Goal: Information Seeking & Learning: Learn about a topic

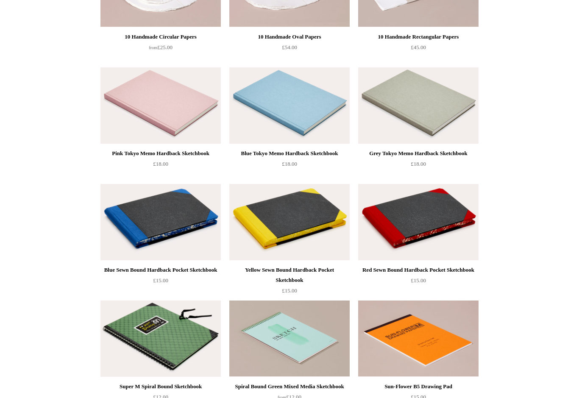
scroll to position [385, 0]
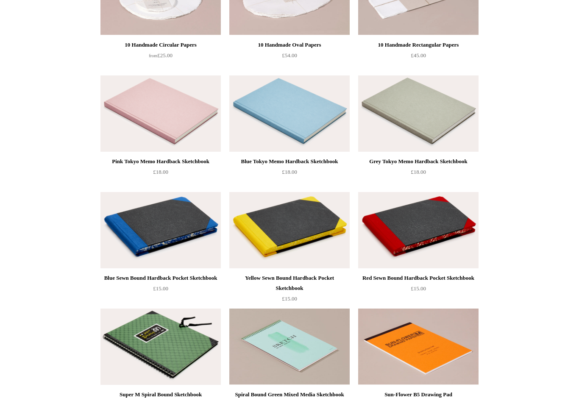
click at [440, 235] on img at bounding box center [418, 230] width 120 height 76
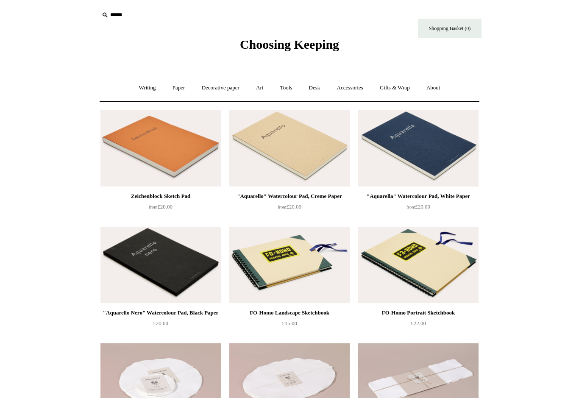
scroll to position [8, 0]
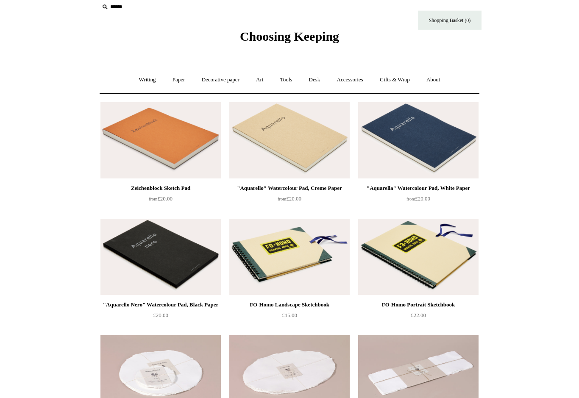
click at [459, 267] on img at bounding box center [418, 257] width 120 height 76
click at [261, 83] on link "Art +" at bounding box center [260, 80] width 22 height 22
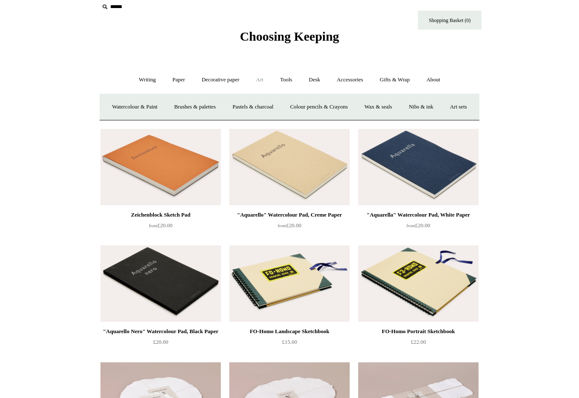
click at [175, 78] on link "Paper +" at bounding box center [179, 80] width 28 height 22
click at [395, 109] on link "Writing paper and envelopes +" at bounding box center [389, 107] width 78 height 22
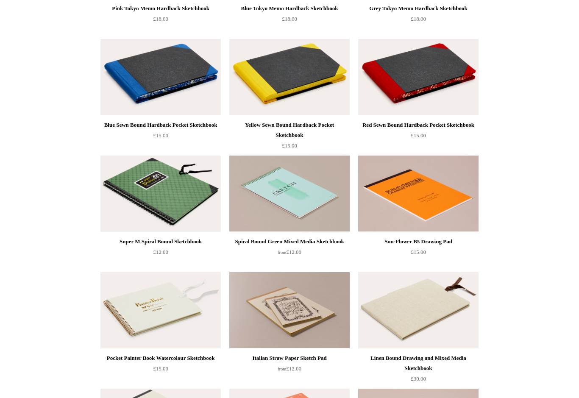
scroll to position [591, 0]
click at [181, 210] on img at bounding box center [161, 194] width 120 height 76
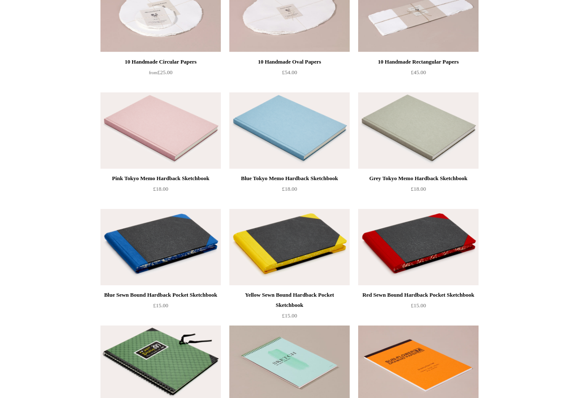
scroll to position [368, 0]
click at [441, 244] on img at bounding box center [418, 247] width 120 height 76
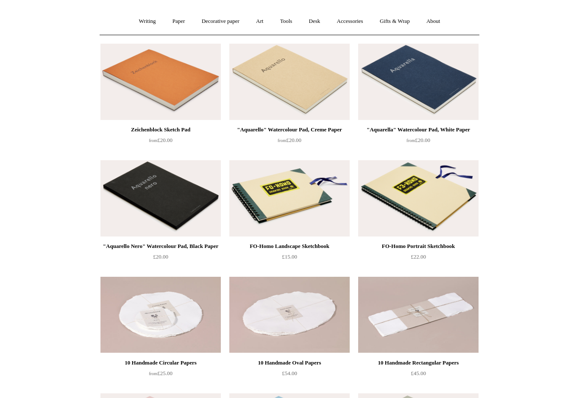
scroll to position [61, 0]
